Goal: Transaction & Acquisition: Purchase product/service

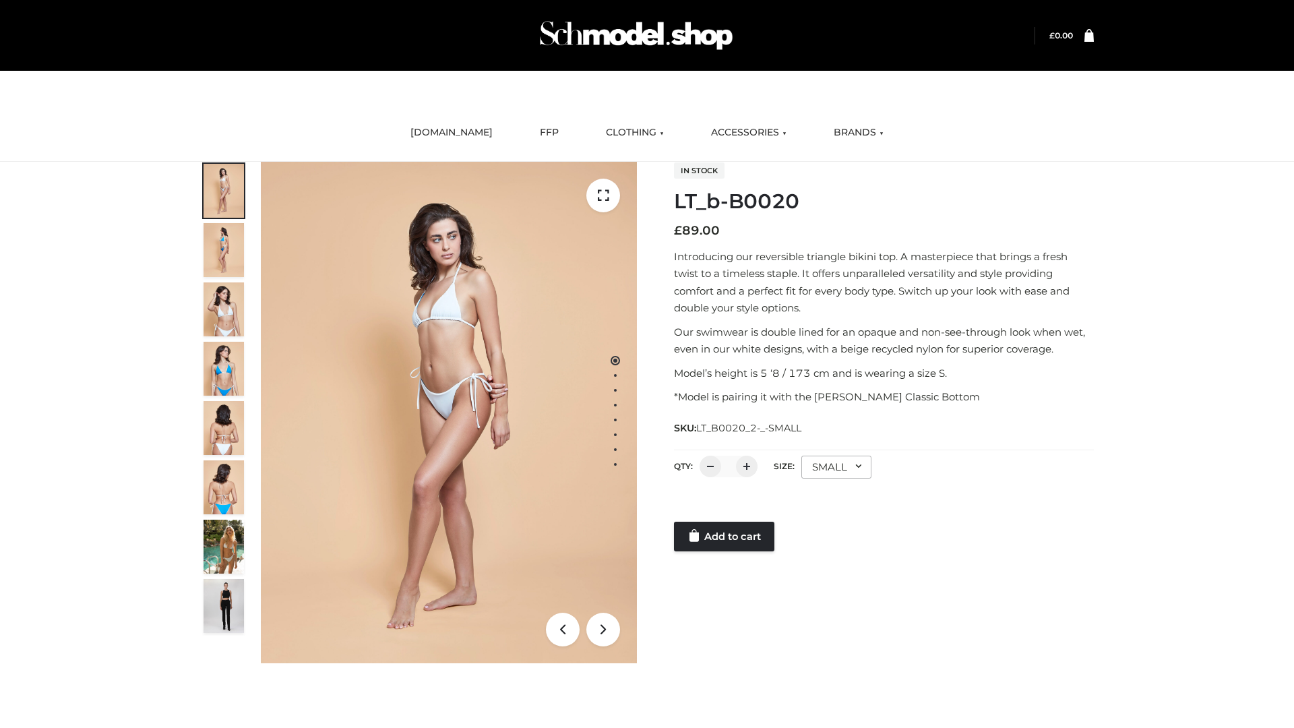
click at [725, 536] on link "Add to cart" at bounding box center [724, 537] width 100 height 30
